Goal: Task Accomplishment & Management: Manage account settings

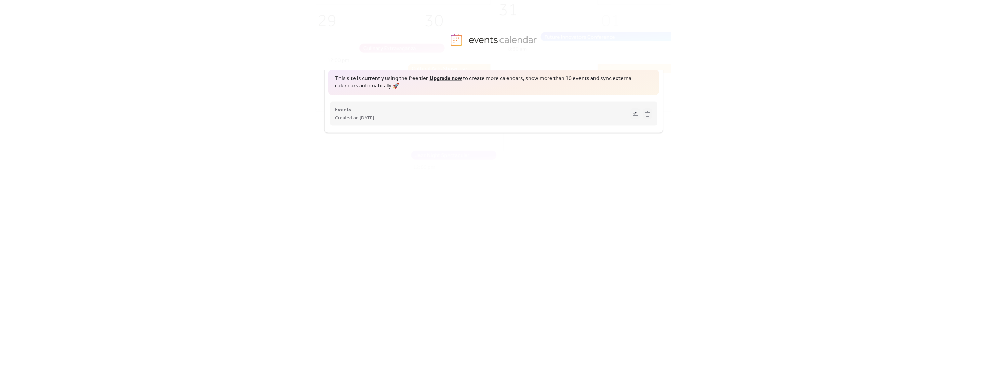
click at [634, 115] on button at bounding box center [635, 113] width 10 height 10
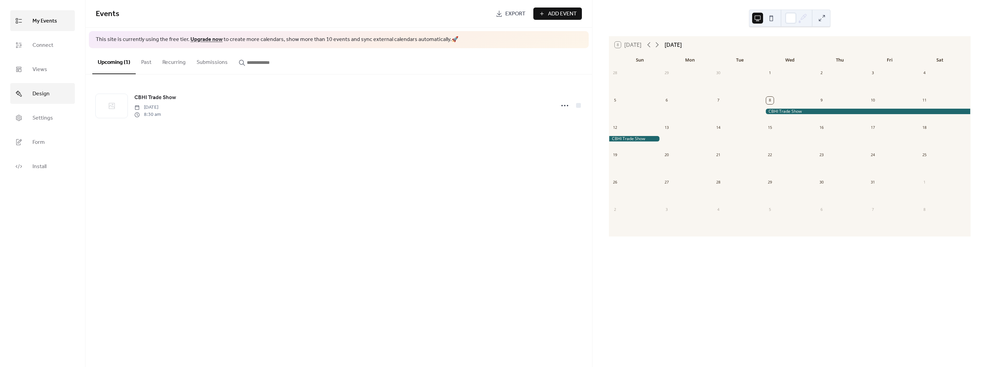
click at [41, 95] on span "Design" at bounding box center [40, 94] width 17 height 11
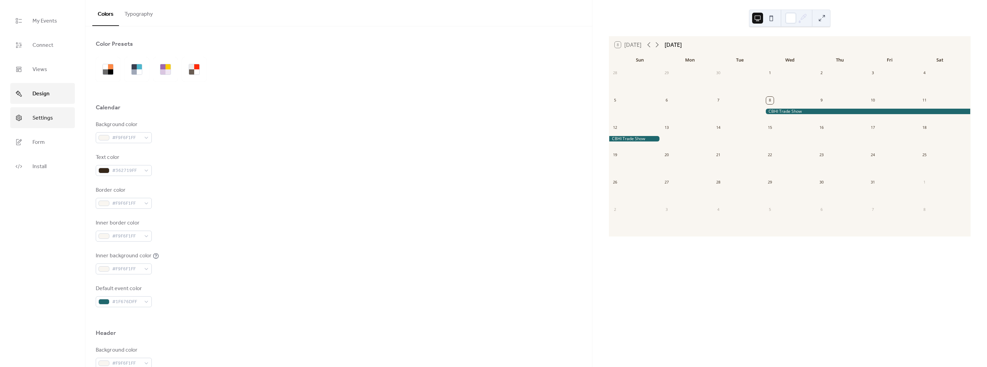
click at [41, 113] on span "Settings" at bounding box center [42, 118] width 21 height 11
